Goal: Navigation & Orientation: Understand site structure

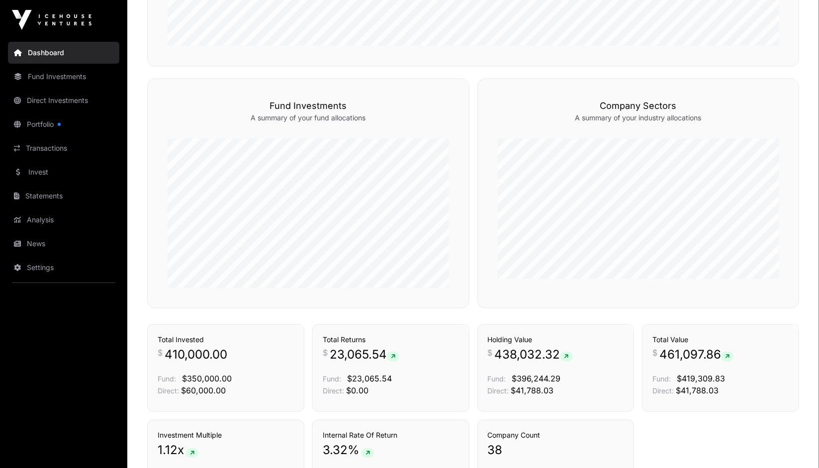
scroll to position [569, 0]
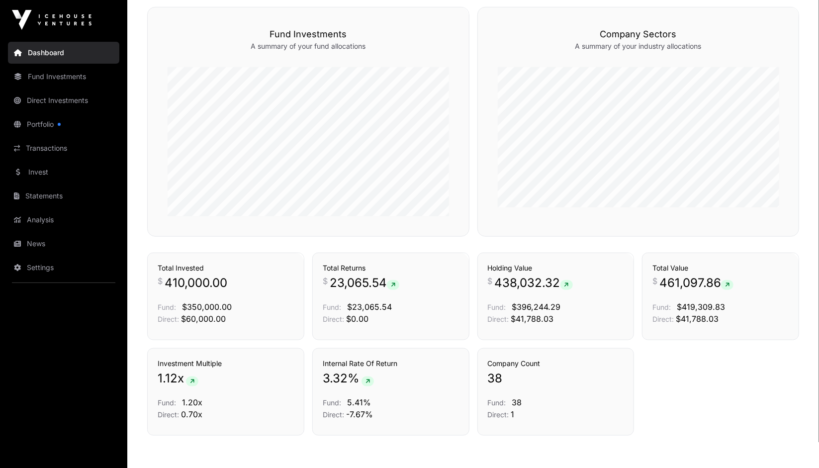
click at [45, 128] on link "Portfolio" at bounding box center [63, 124] width 111 height 22
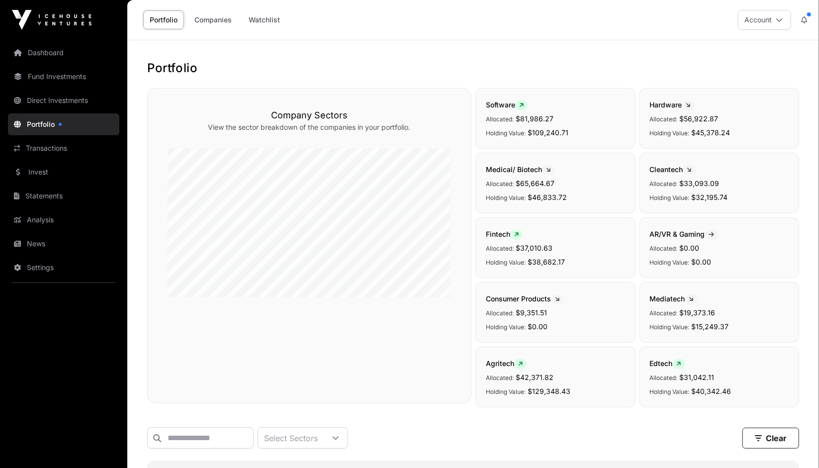
click at [51, 79] on link "Fund Investments" at bounding box center [63, 77] width 111 height 22
click at [52, 77] on link "Fund Investments" at bounding box center [63, 77] width 111 height 22
click at [224, 23] on link "Companies" at bounding box center [213, 19] width 50 height 19
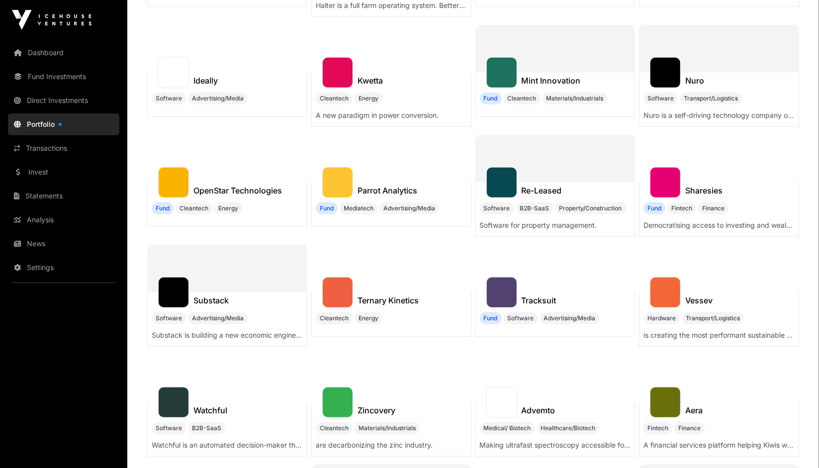
scroll to position [348, 0]
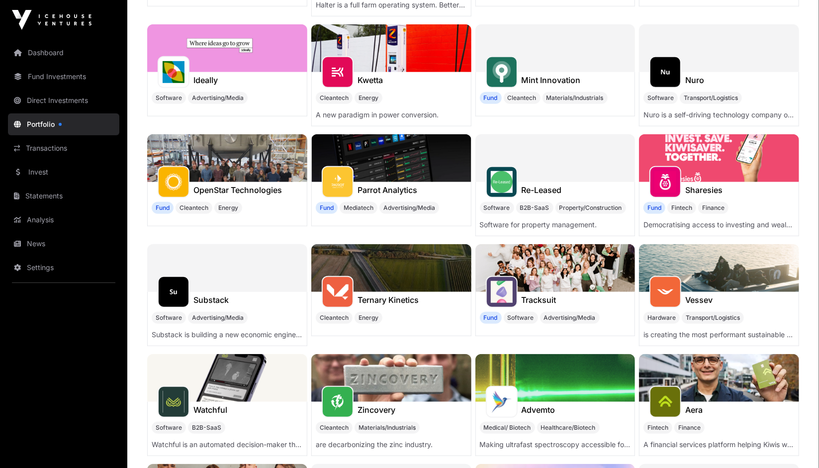
click at [38, 192] on link "Statements" at bounding box center [63, 196] width 111 height 22
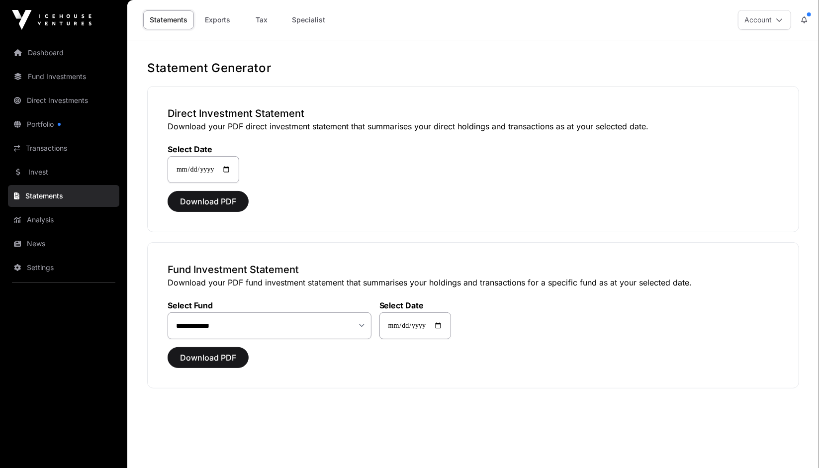
click at [37, 239] on link "News" at bounding box center [63, 244] width 111 height 22
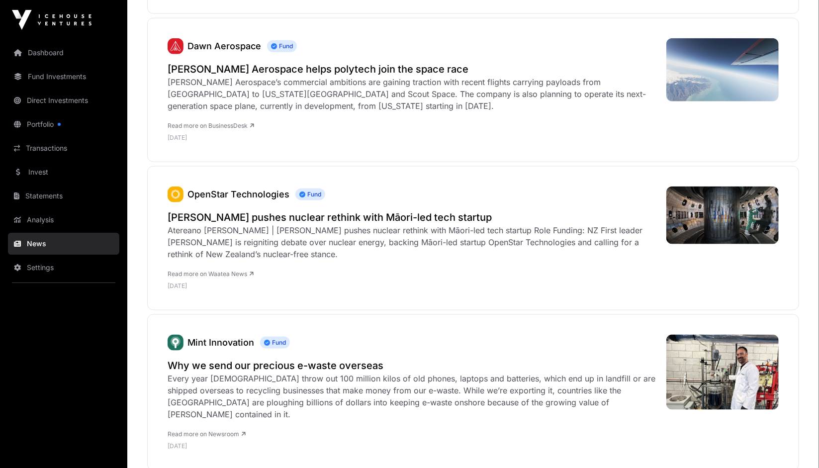
scroll to position [696, 0]
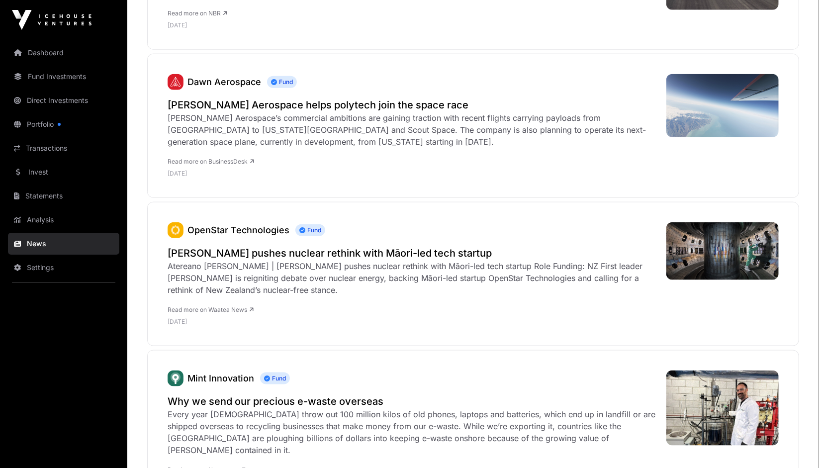
click at [35, 219] on link "Analysis" at bounding box center [63, 220] width 111 height 22
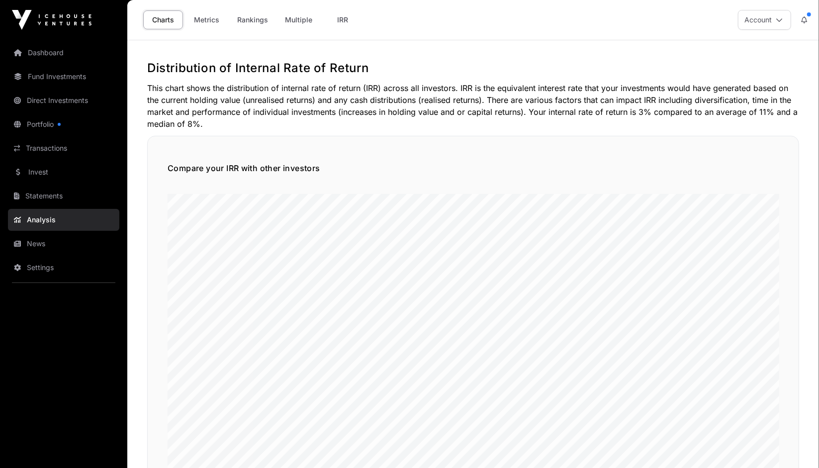
click at [51, 52] on link "Dashboard" at bounding box center [63, 53] width 111 height 22
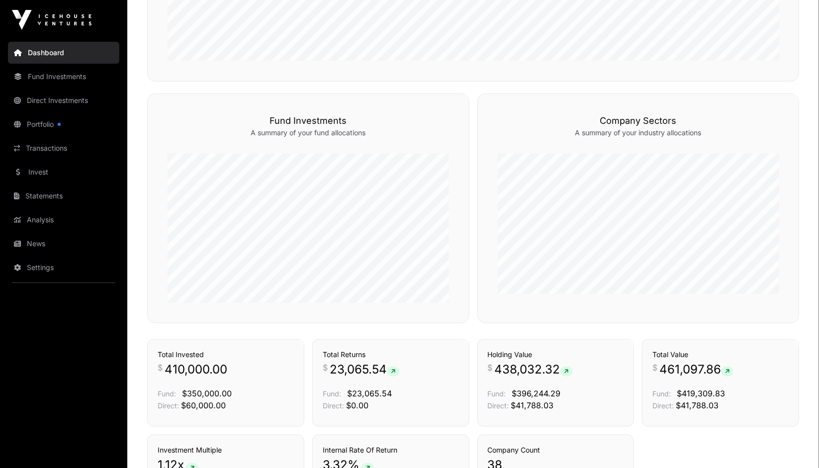
scroll to position [547, 0]
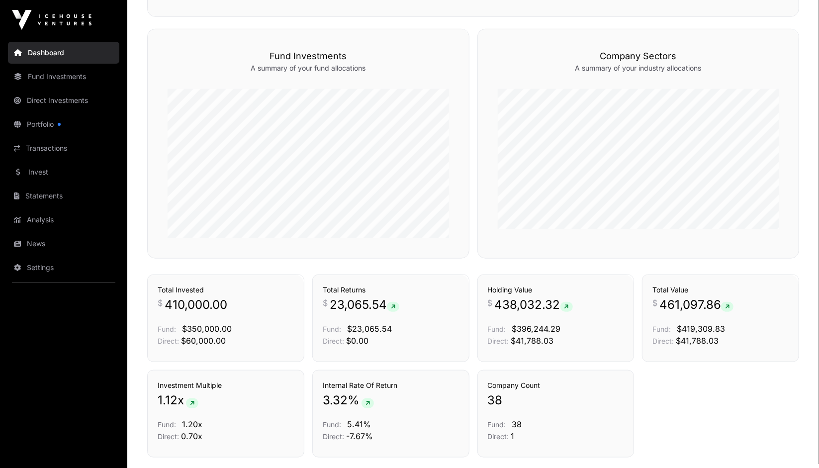
click at [53, 77] on link "Fund Investments" at bounding box center [63, 77] width 111 height 22
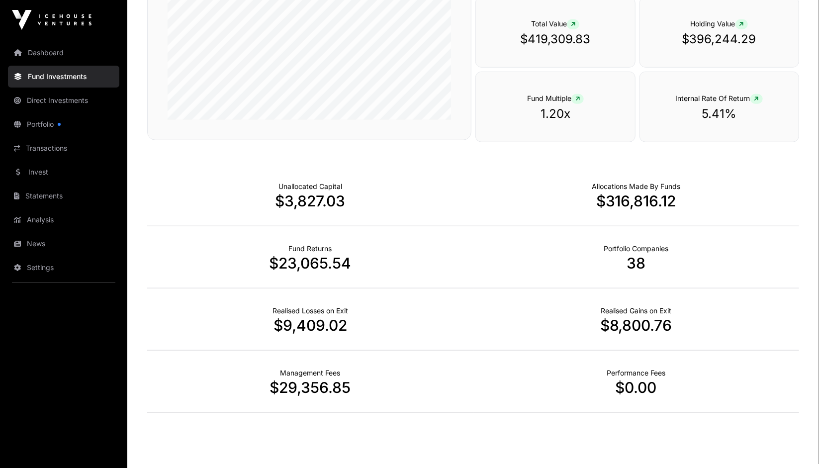
scroll to position [573, 0]
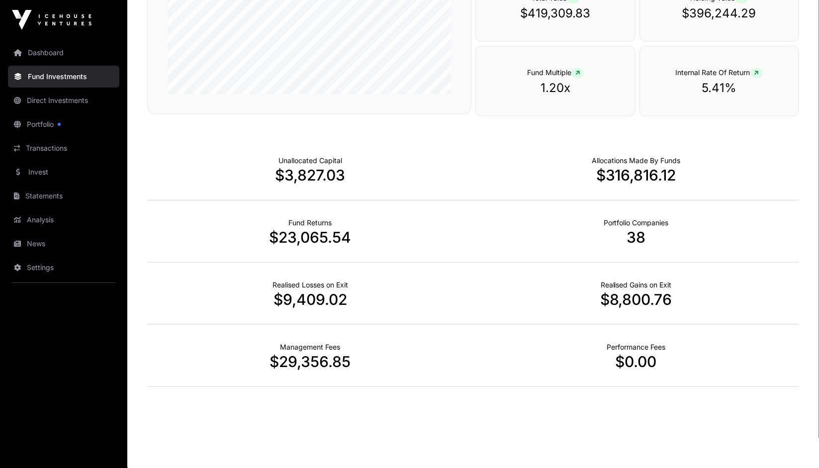
click at [49, 99] on link "Direct Investments" at bounding box center [63, 101] width 111 height 22
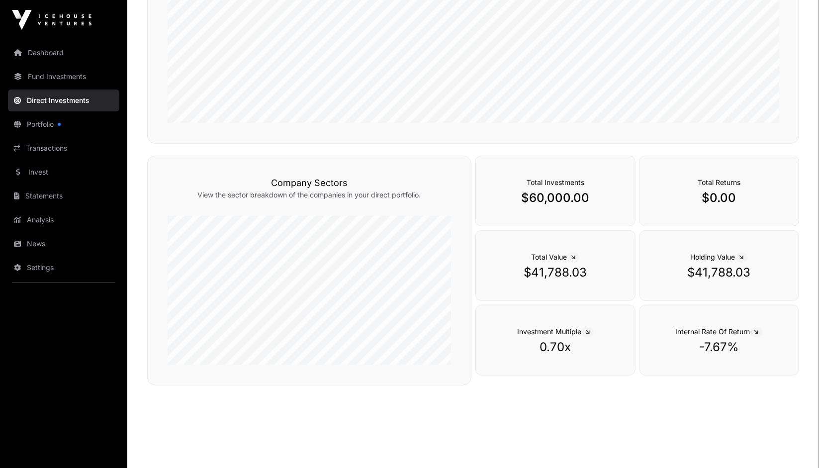
scroll to position [269, 0]
